Goal: Task Accomplishment & Management: Use online tool/utility

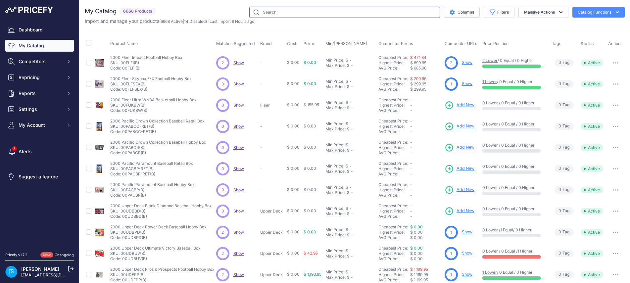
click at [266, 15] on input "text" at bounding box center [344, 12] width 191 height 11
paste input "https://www.tcgplayer.com/product/517708/magic-ravnica-remastered-ravnica-remas…"
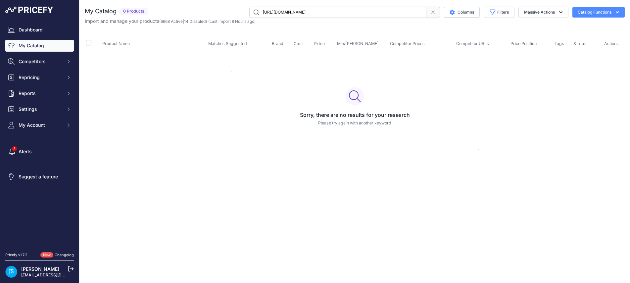
click at [358, 11] on input "https://www.tcgplayer.com/product/517708/magic-ravnica-remastered-ravnica-remas…" at bounding box center [337, 12] width 177 height 11
paste input "Magic: The Gathering Ravnica Remastered Collector Booster Pack"
type input "Magic: The Gathering Ravnica Remastered Collector Booster"
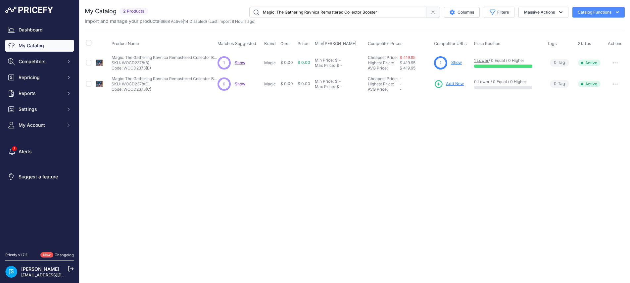
click at [458, 62] on link "Show" at bounding box center [456, 62] width 11 height 5
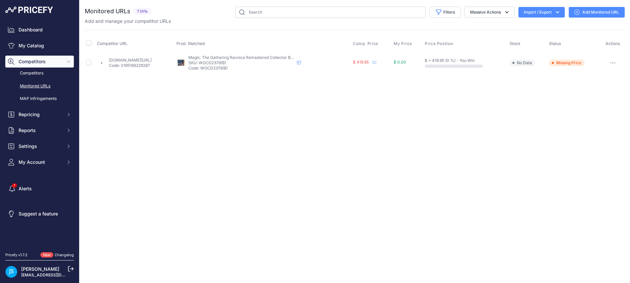
click at [591, 12] on link "Add Monitored URL" at bounding box center [597, 12] width 56 height 11
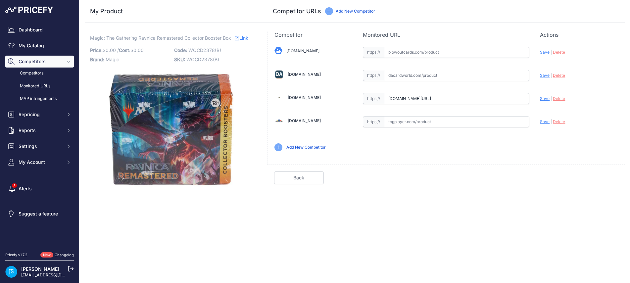
click at [428, 121] on input "text" at bounding box center [456, 121] width 145 height 11
paste input "Magic: The Gathering Ravnica Remastered Collector Booster Pack"
click at [429, 123] on input "Magic: The Gathering Ravnica Remastered Collector Booster Pack" at bounding box center [456, 121] width 145 height 11
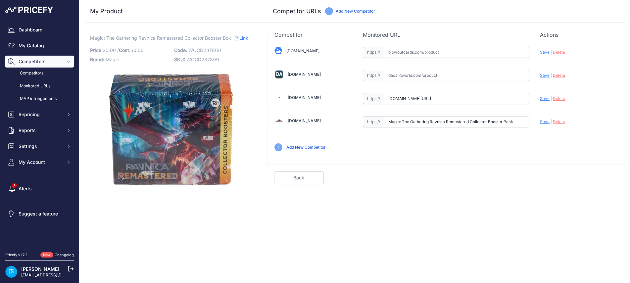
paste input "https://www.tcgplayer.com/product/517708/magic-ravnica-remastered-ravnica-remas…"
click at [542, 122] on span "Save" at bounding box center [545, 121] width 10 height 5
type input "https://www.tcgplayer.com/product/517708/magic-ravnica-remastered-ravnica-remas…"
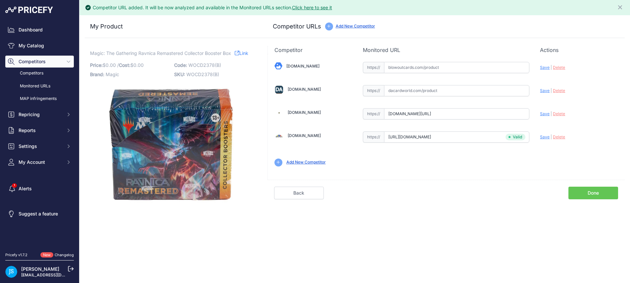
click at [600, 192] on link "Done" at bounding box center [593, 193] width 50 height 13
